Goal: Navigation & Orientation: Find specific page/section

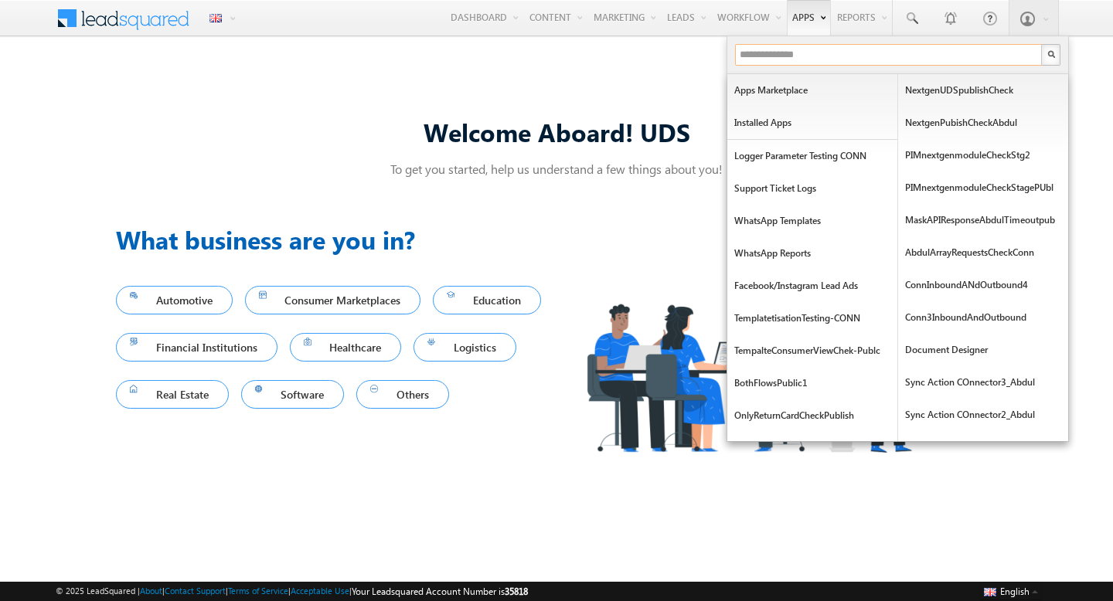
click at [825, 63] on input "text" at bounding box center [889, 55] width 308 height 22
click at [798, 53] on input "text" at bounding box center [889, 55] width 308 height 22
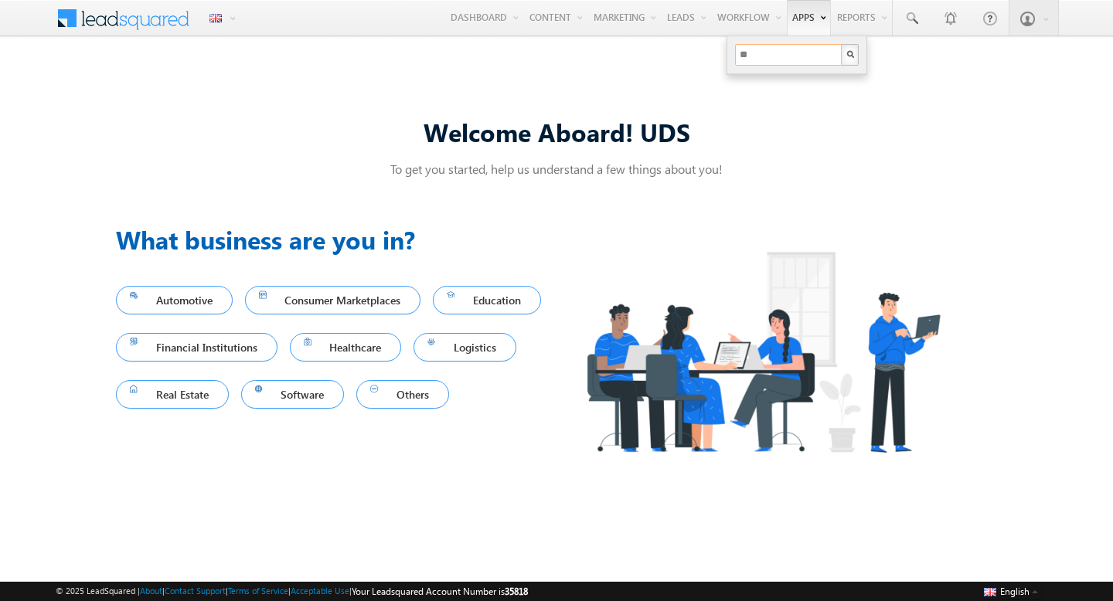
type input "*"
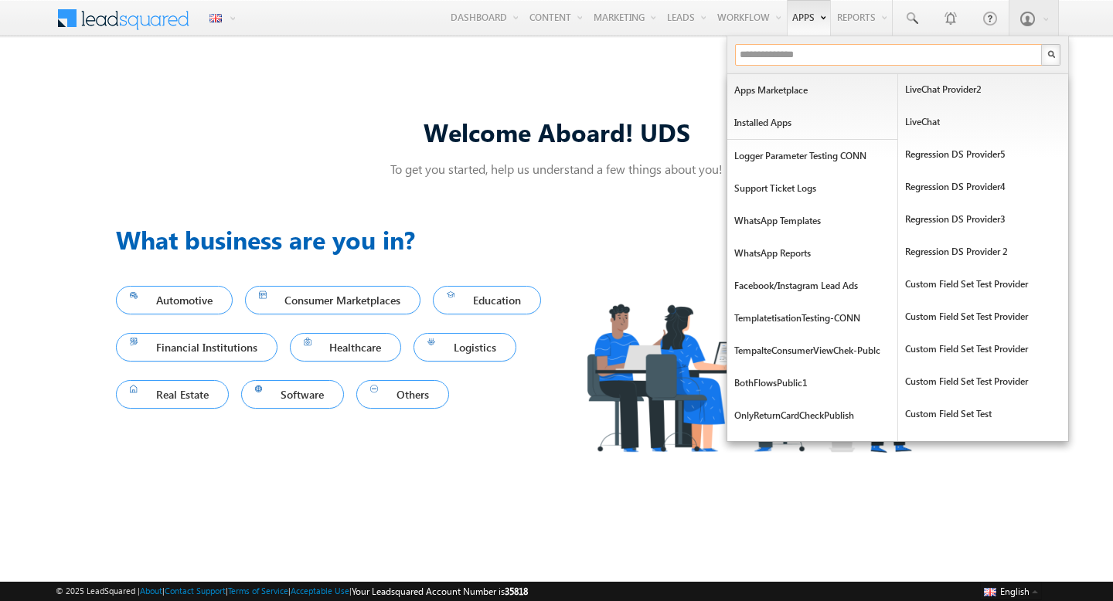
scroll to position [996, 0]
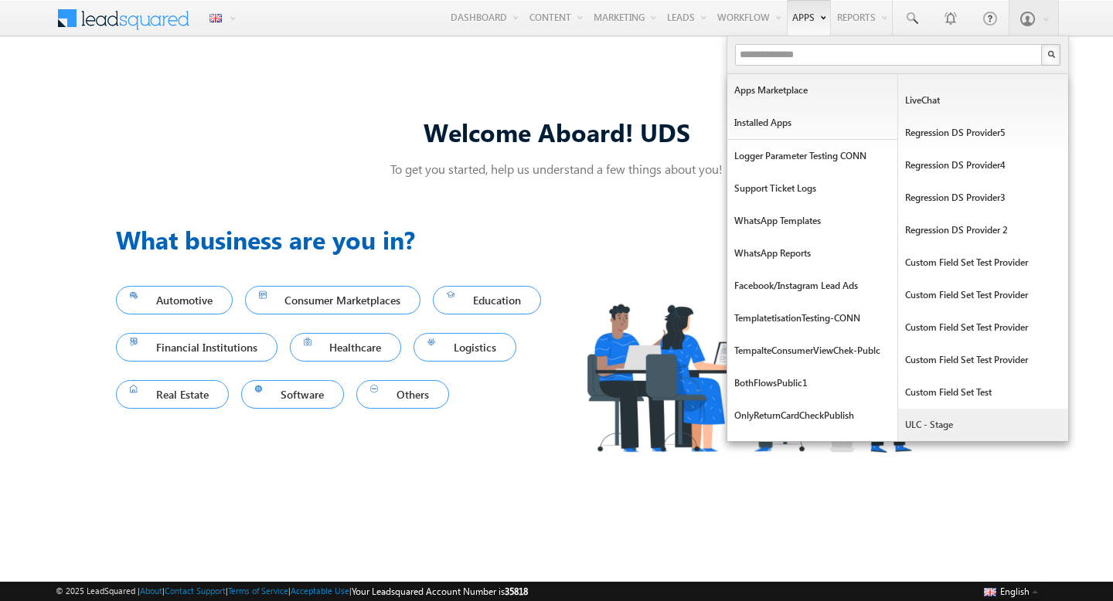
click at [932, 423] on link "ULC - Stage" at bounding box center [983, 425] width 170 height 32
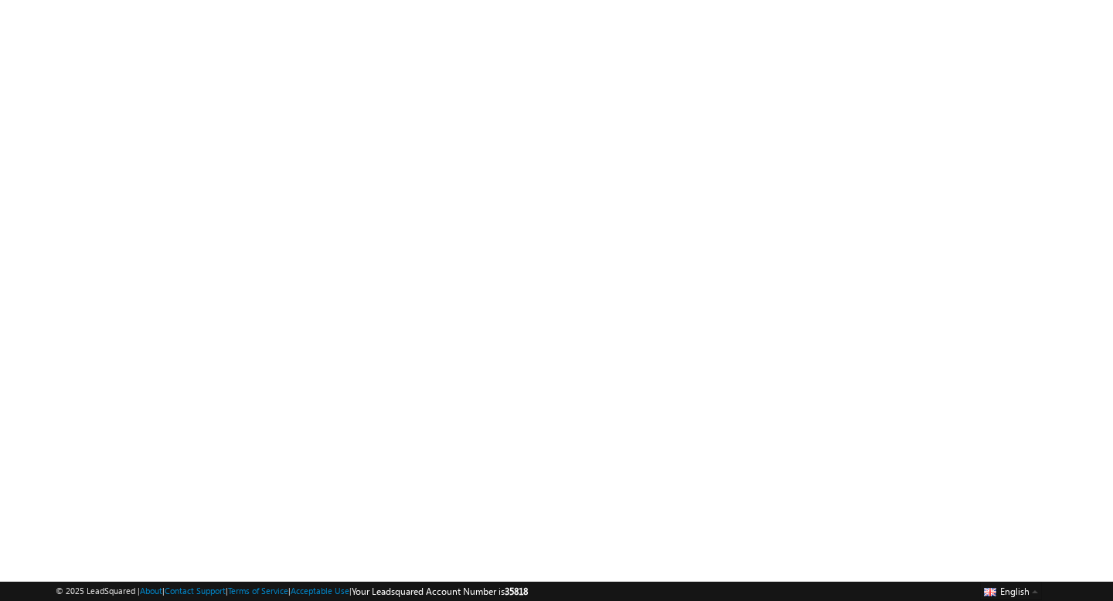
scroll to position [166, 0]
